Goal: Transaction & Acquisition: Purchase product/service

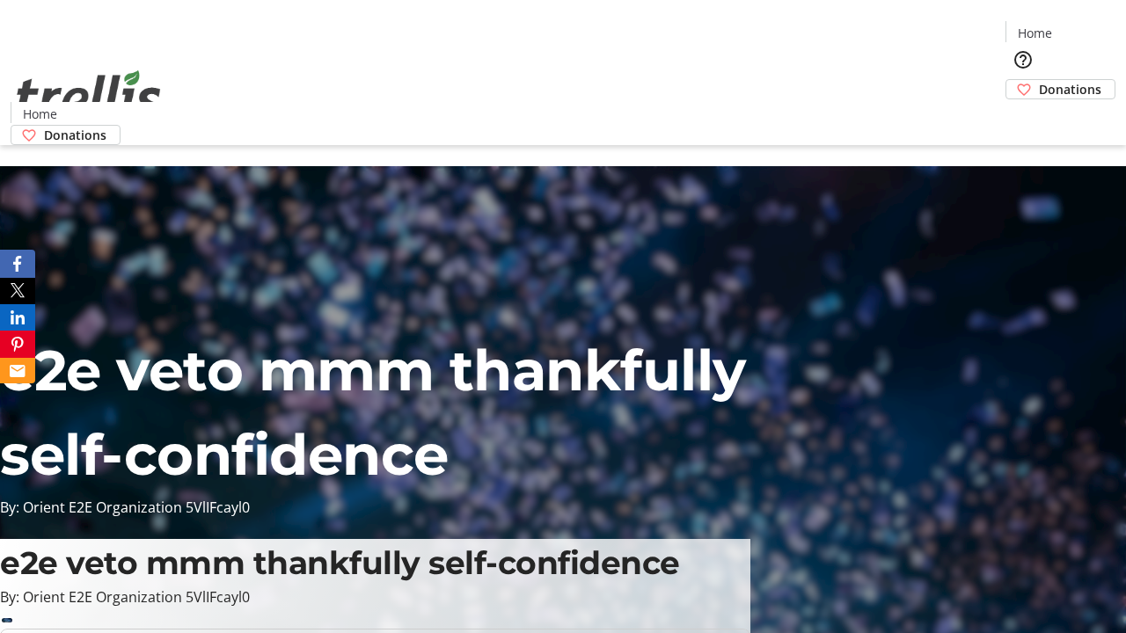
click at [1039, 80] on span "Donations" at bounding box center [1070, 89] width 62 height 18
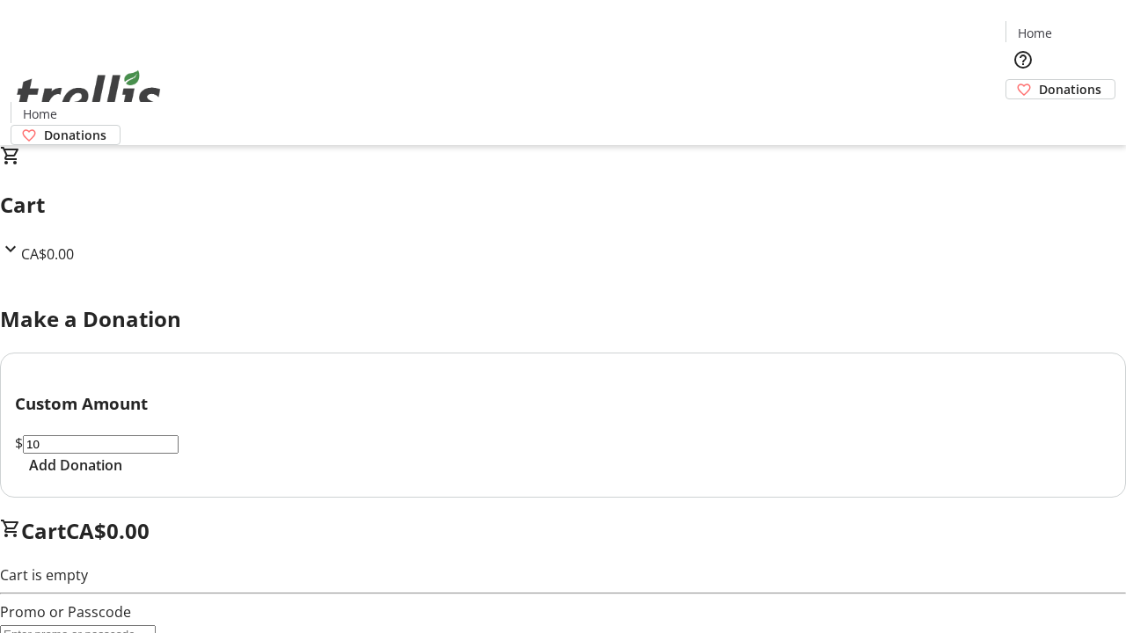
click at [122, 476] on span "Add Donation" at bounding box center [75, 465] width 93 height 21
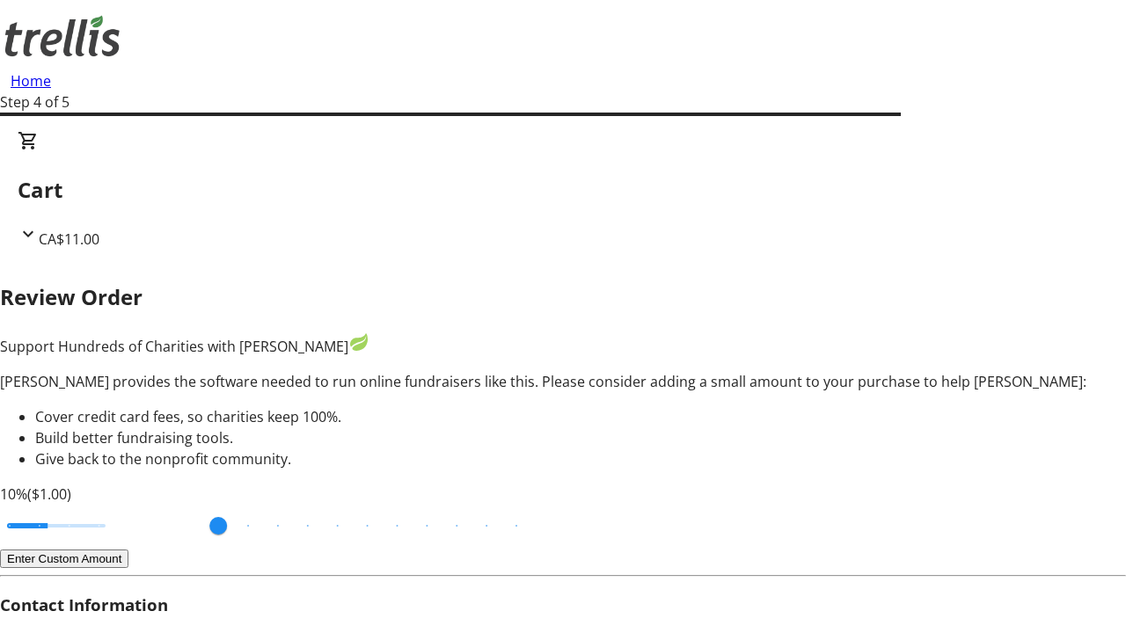
click at [128, 550] on button "Enter Custom Amount" at bounding box center [64, 559] width 128 height 18
